Goal: Find specific page/section: Find specific page/section

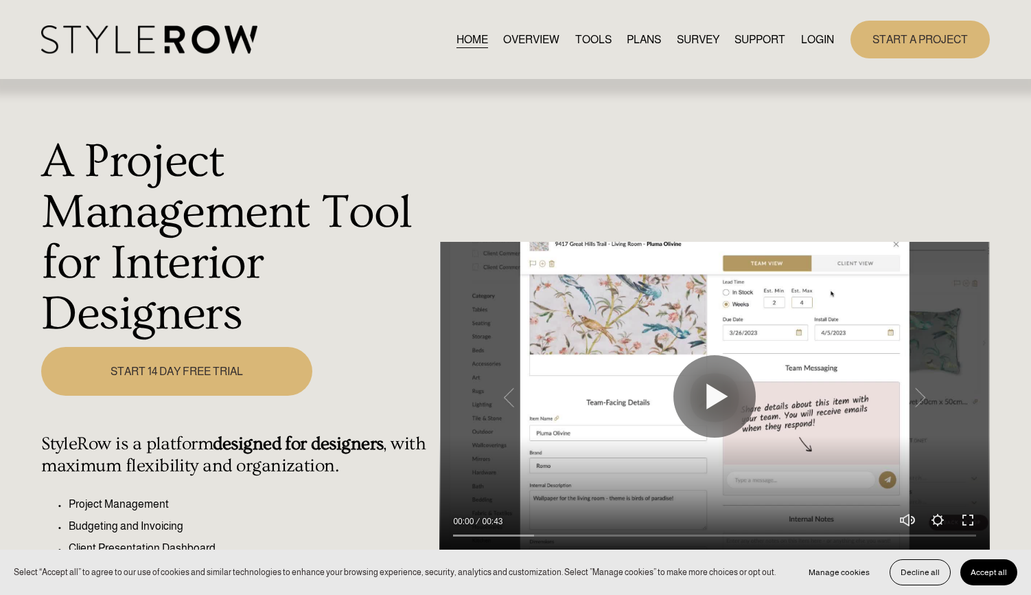
click at [817, 42] on link "LOGIN" at bounding box center [817, 39] width 33 height 19
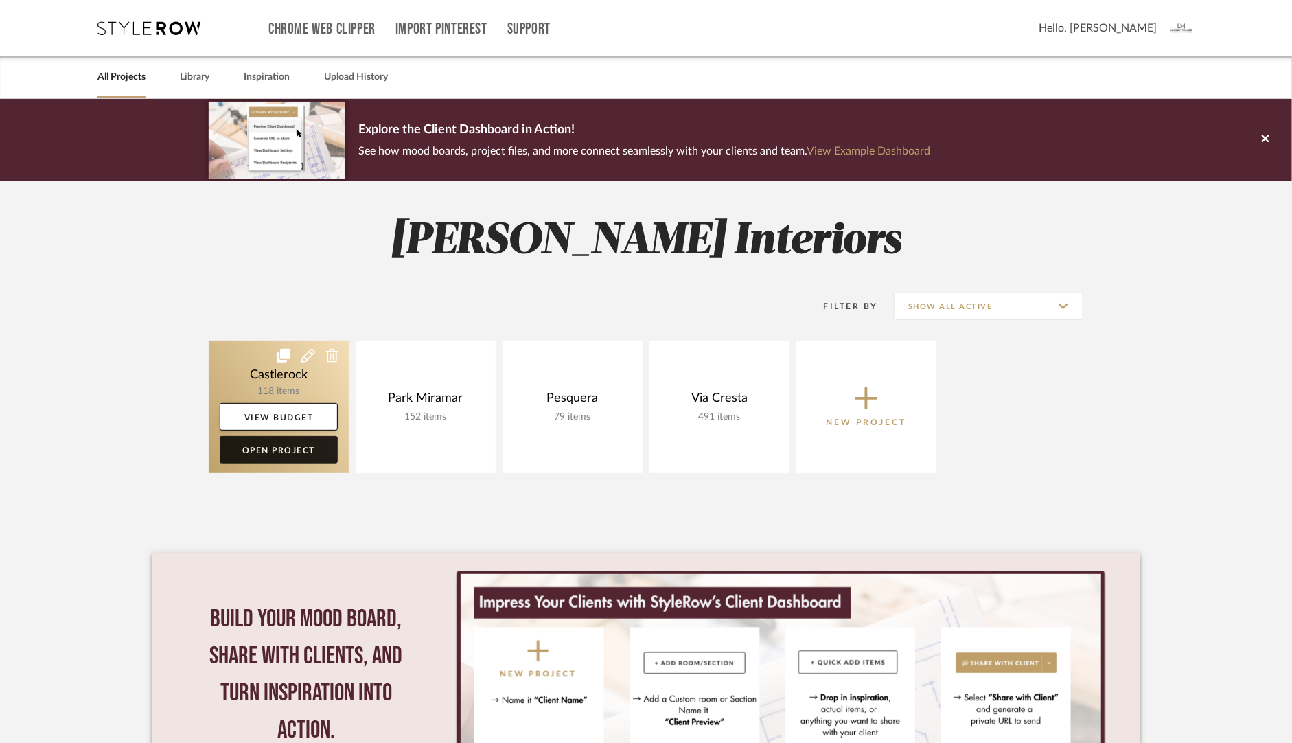
click at [276, 449] on link "Open Project" at bounding box center [279, 449] width 118 height 27
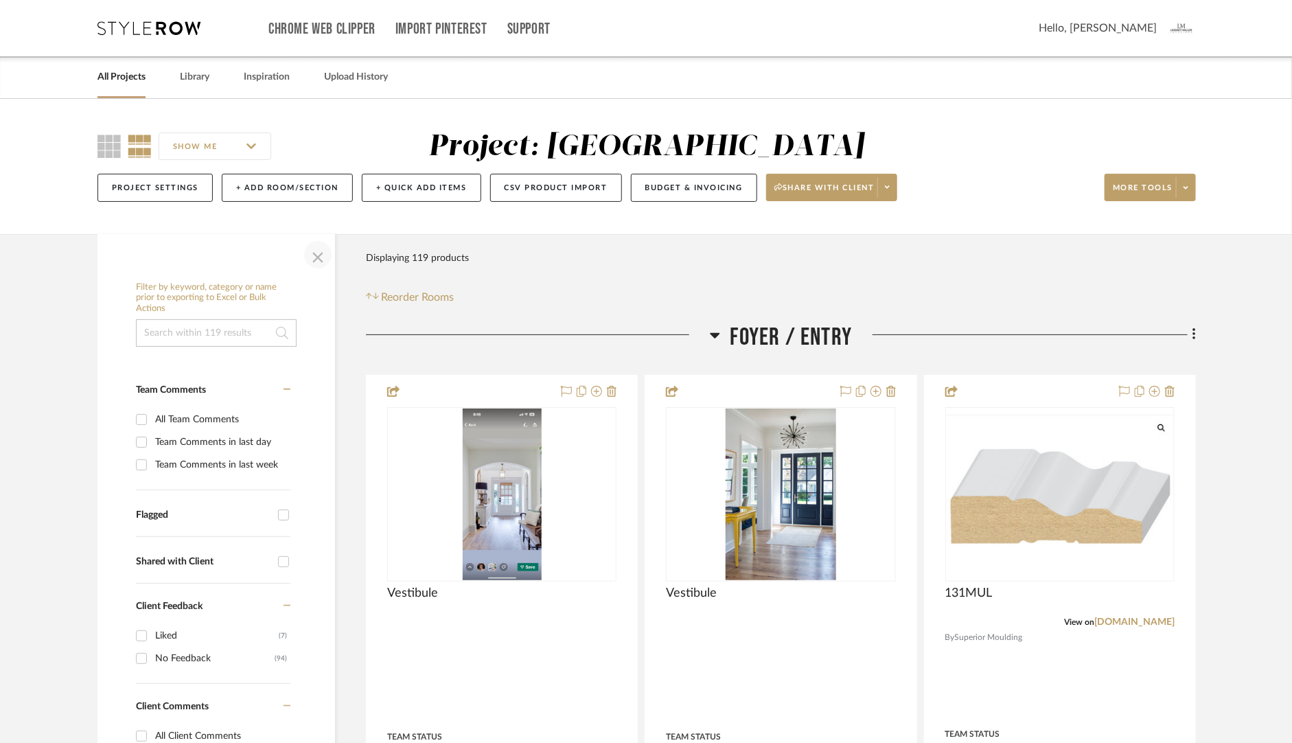
click at [317, 259] on span "button" at bounding box center [317, 254] width 33 height 33
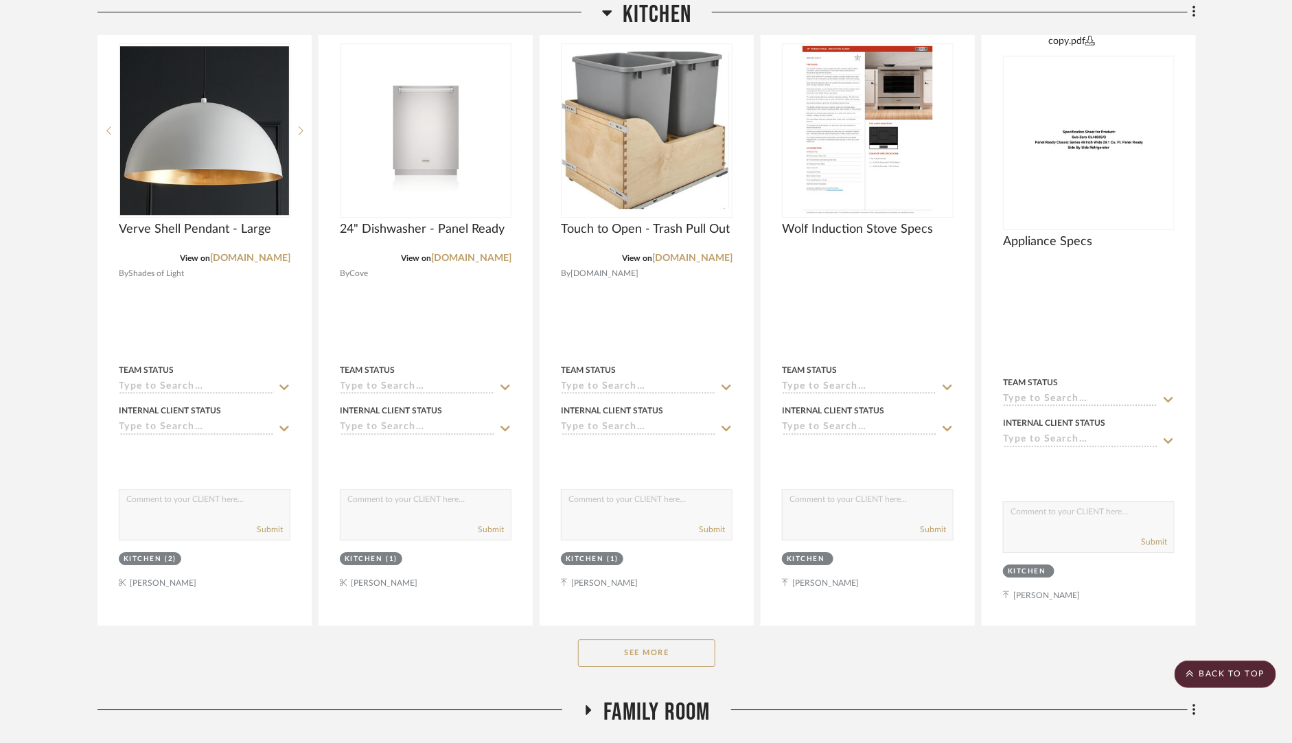
scroll to position [1766, 0]
click at [651, 647] on button "See More" at bounding box center [646, 652] width 137 height 27
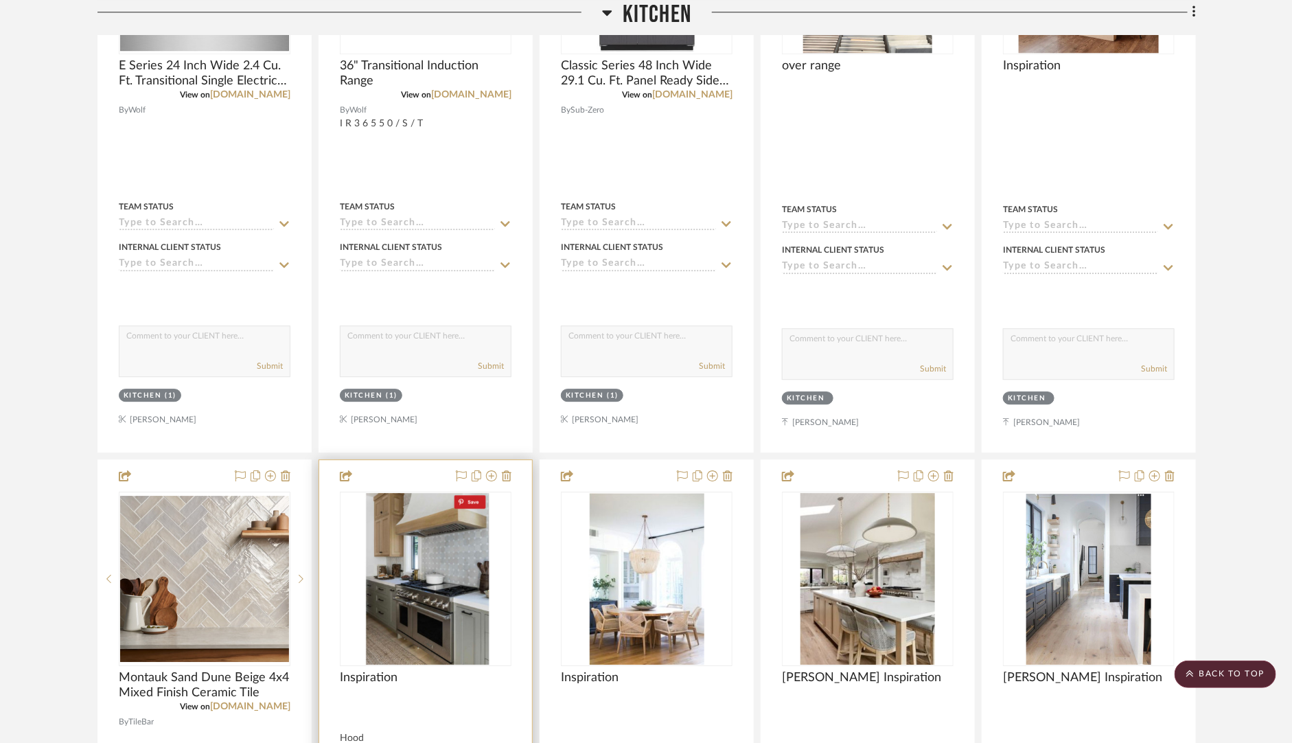
scroll to position [4415, 0]
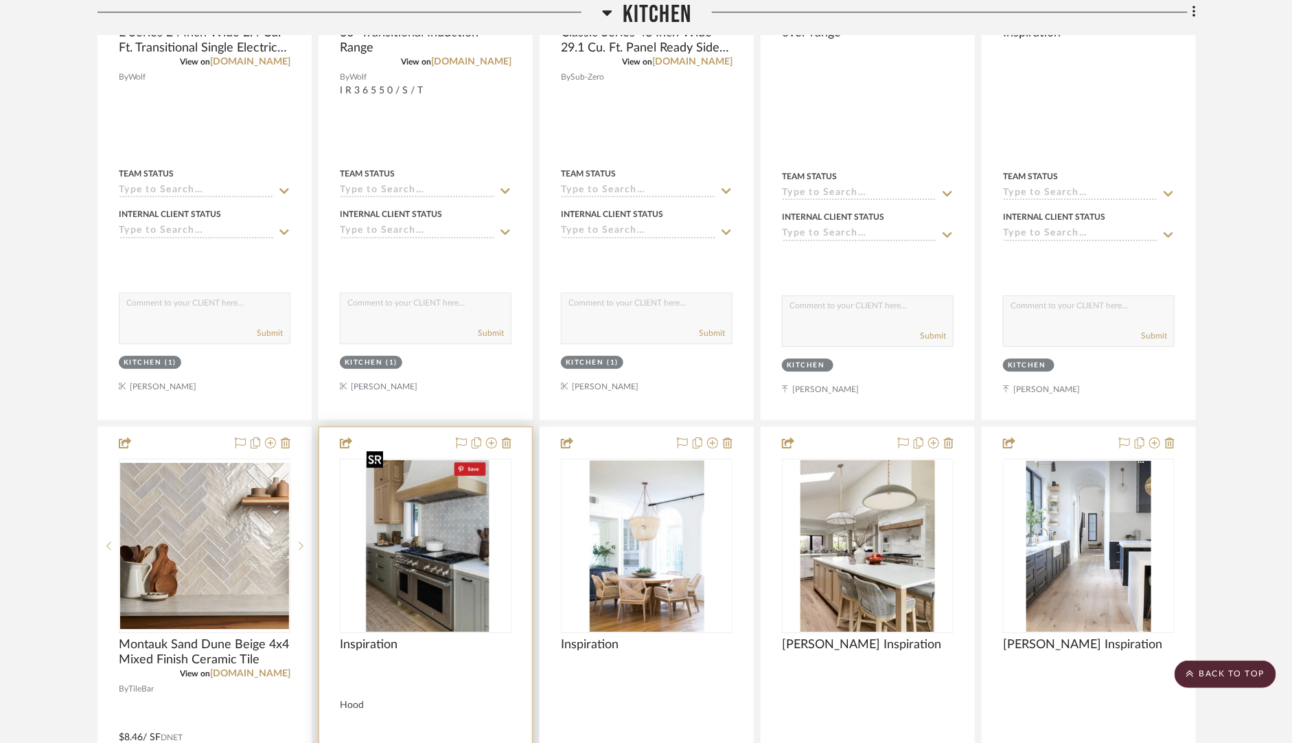
click at [454, 496] on img "0" at bounding box center [425, 546] width 129 height 172
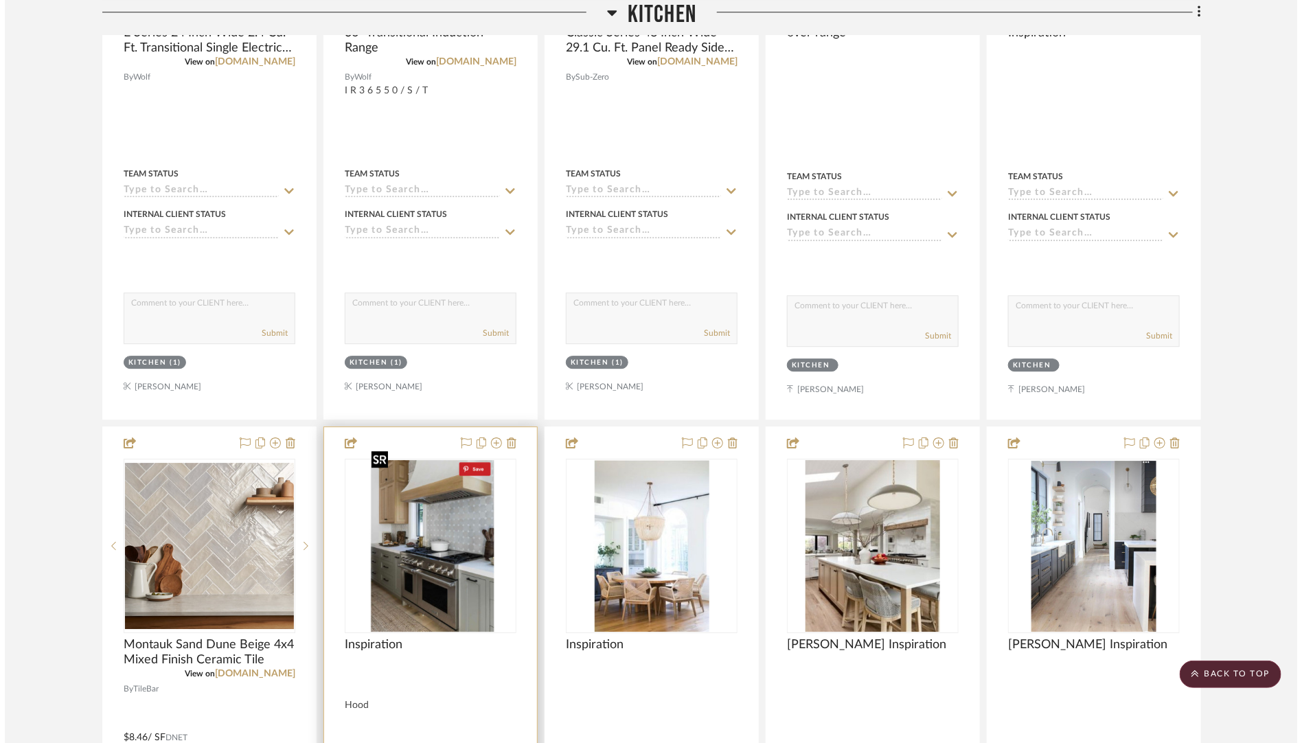
scroll to position [0, 0]
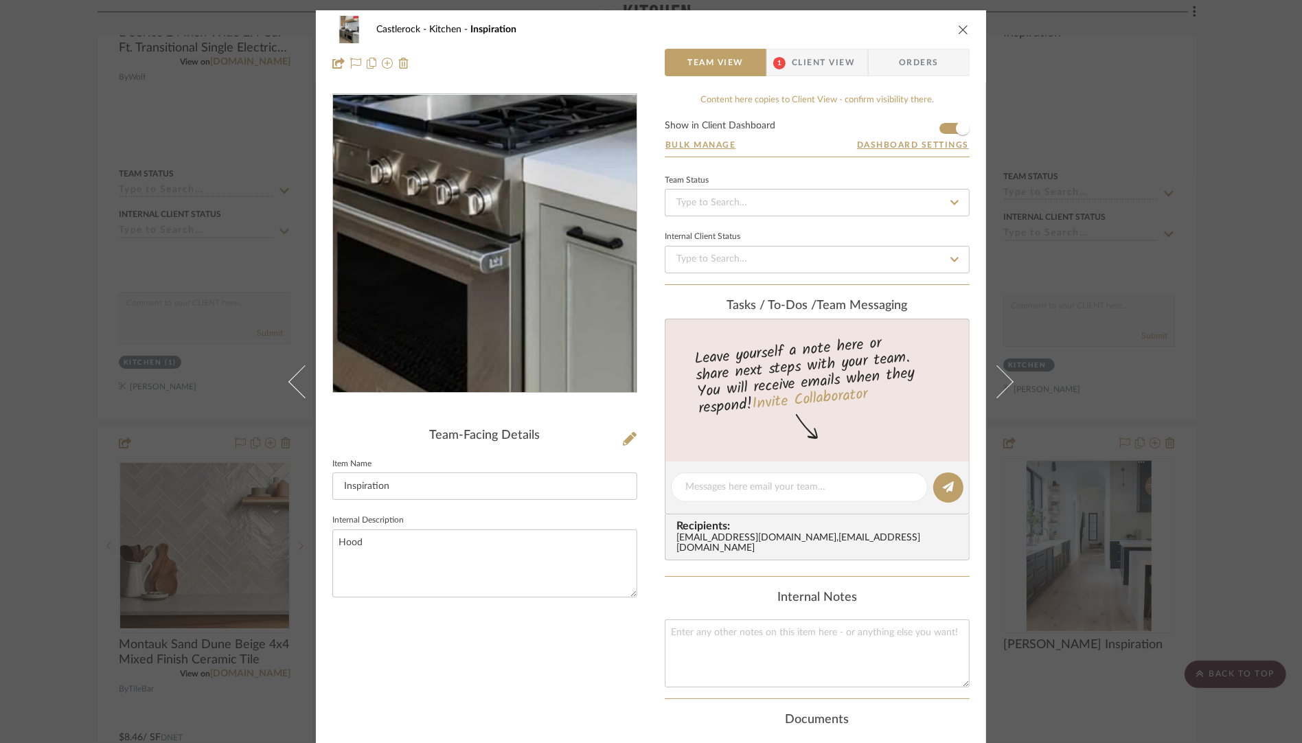
click at [515, 304] on img "0" at bounding box center [485, 244] width 224 height 298
